Goal: Task Accomplishment & Management: Complete application form

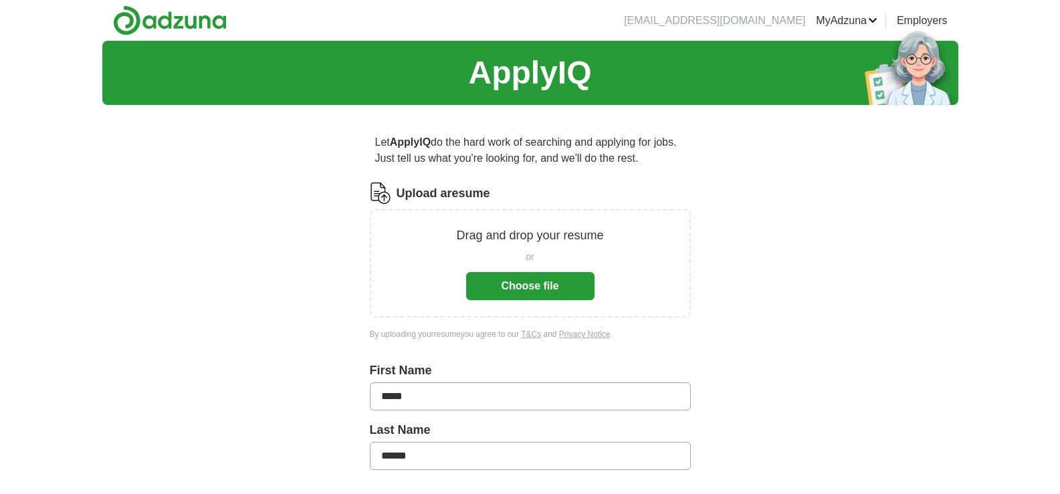
click at [531, 290] on button "Choose file" at bounding box center [530, 286] width 128 height 28
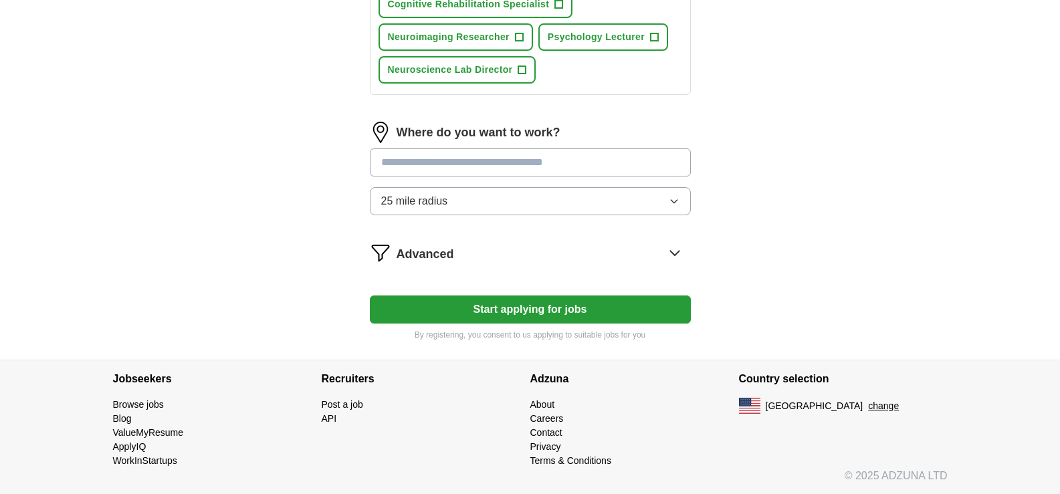
scroll to position [777, 0]
click at [537, 314] on button "Start applying for jobs" at bounding box center [530, 309] width 321 height 28
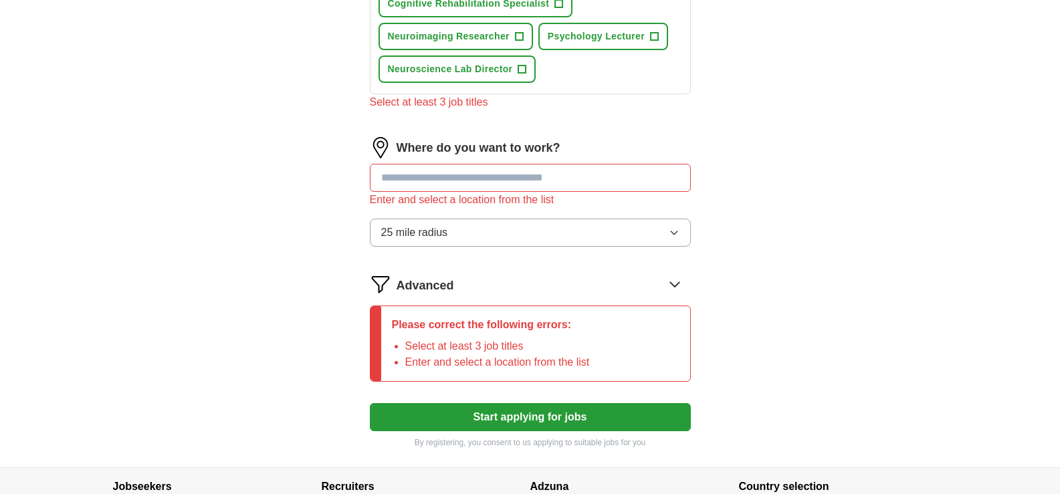
click at [419, 169] on input at bounding box center [530, 178] width 321 height 28
type input "*"
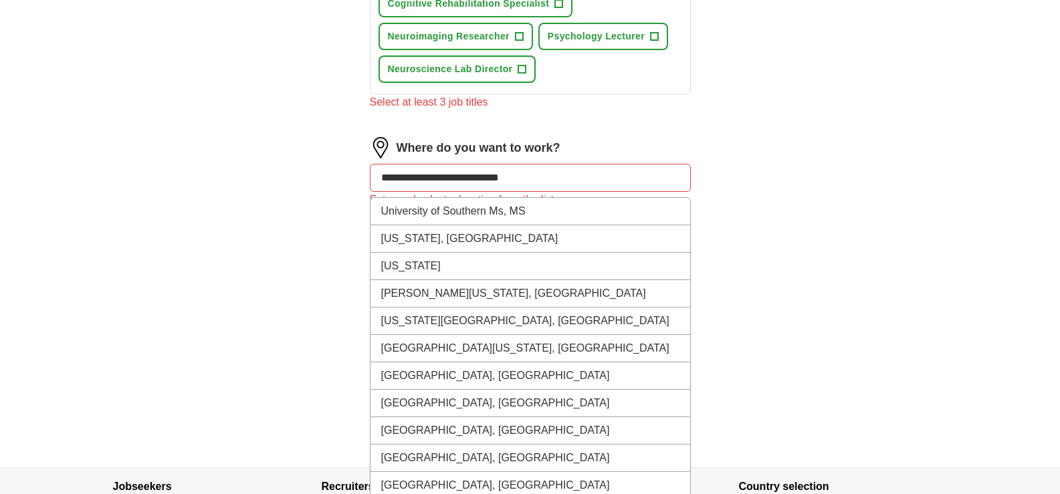
type input "**********"
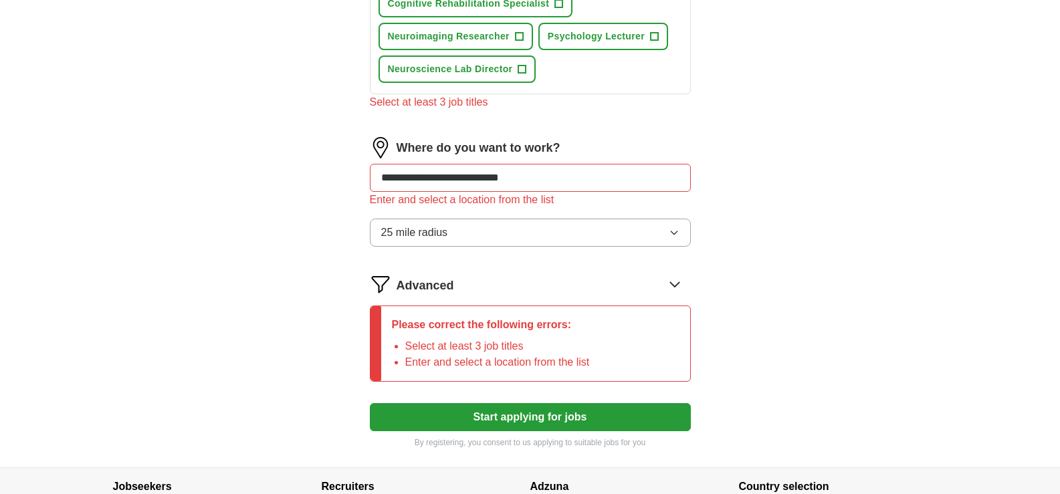
click at [546, 423] on button "Start applying for jobs" at bounding box center [530, 417] width 321 height 28
click at [551, 418] on button "Start applying for jobs" at bounding box center [530, 417] width 321 height 28
click at [464, 322] on p "Please correct the following errors:" at bounding box center [491, 325] width 198 height 16
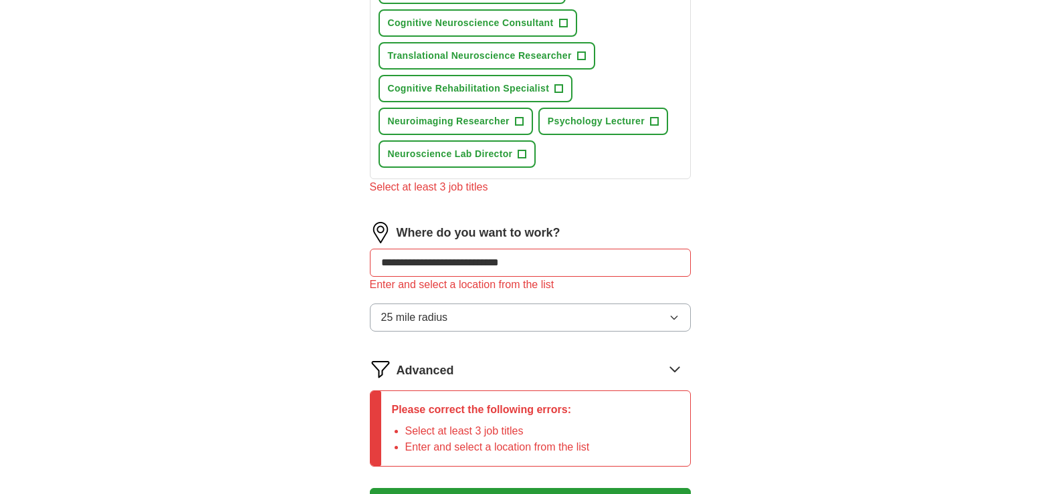
scroll to position [870, 0]
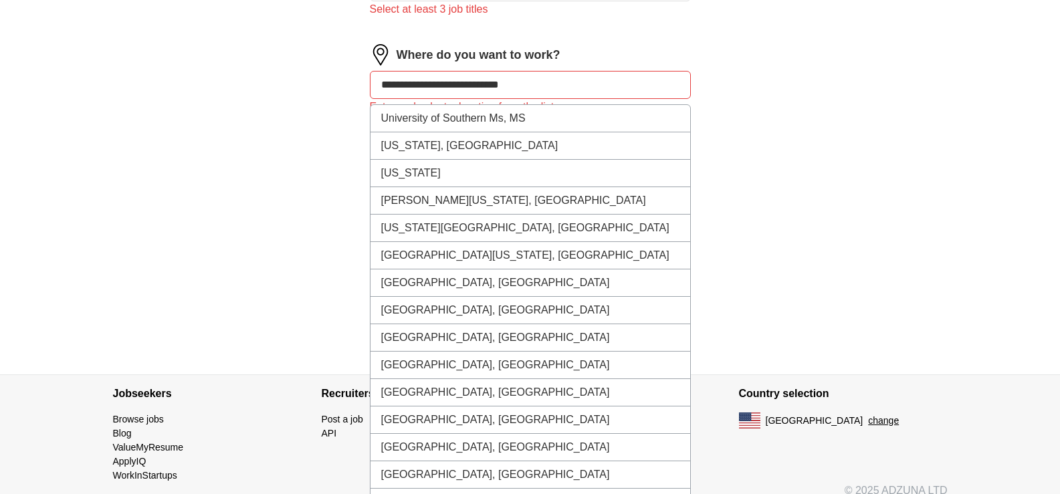
click at [437, 90] on input "**********" at bounding box center [530, 85] width 321 height 28
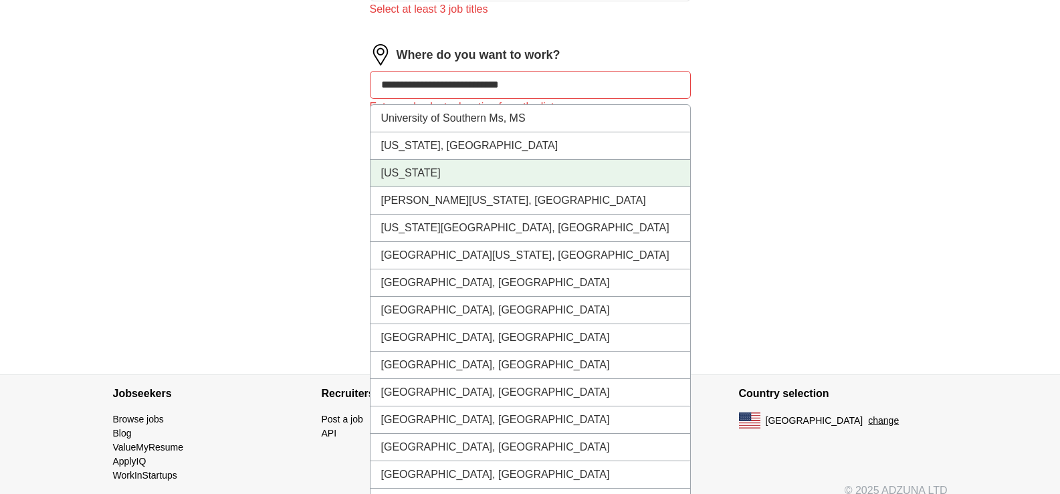
click at [393, 174] on li "[US_STATE]" at bounding box center [531, 173] width 320 height 27
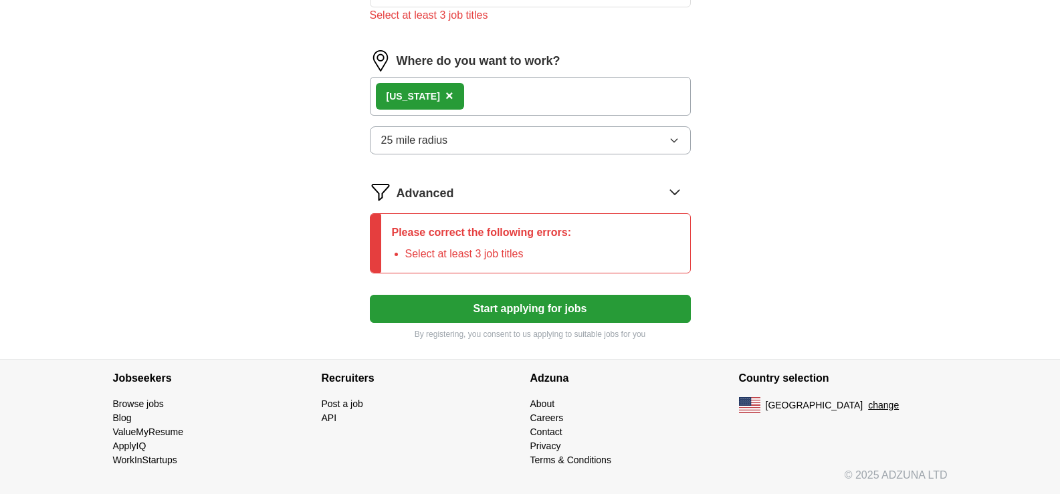
scroll to position [864, 0]
click at [533, 314] on button "Start applying for jobs" at bounding box center [530, 309] width 321 height 28
click at [538, 310] on button "Start applying for jobs" at bounding box center [530, 309] width 321 height 28
